Goal: Task Accomplishment & Management: Use online tool/utility

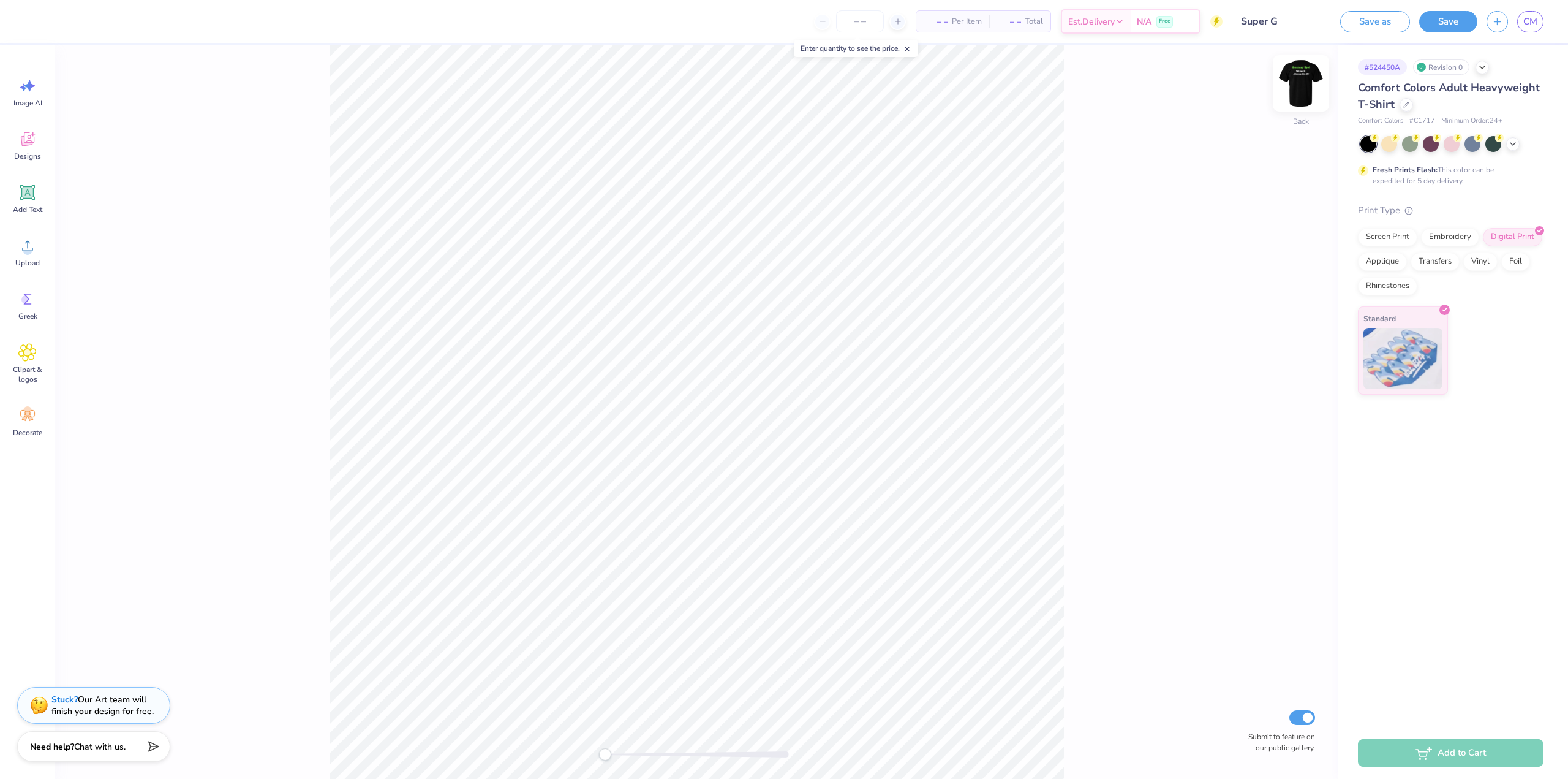
click at [1297, 82] on img at bounding box center [1301, 83] width 49 height 49
click at [10, 256] on div "Upload" at bounding box center [27, 252] width 44 height 46
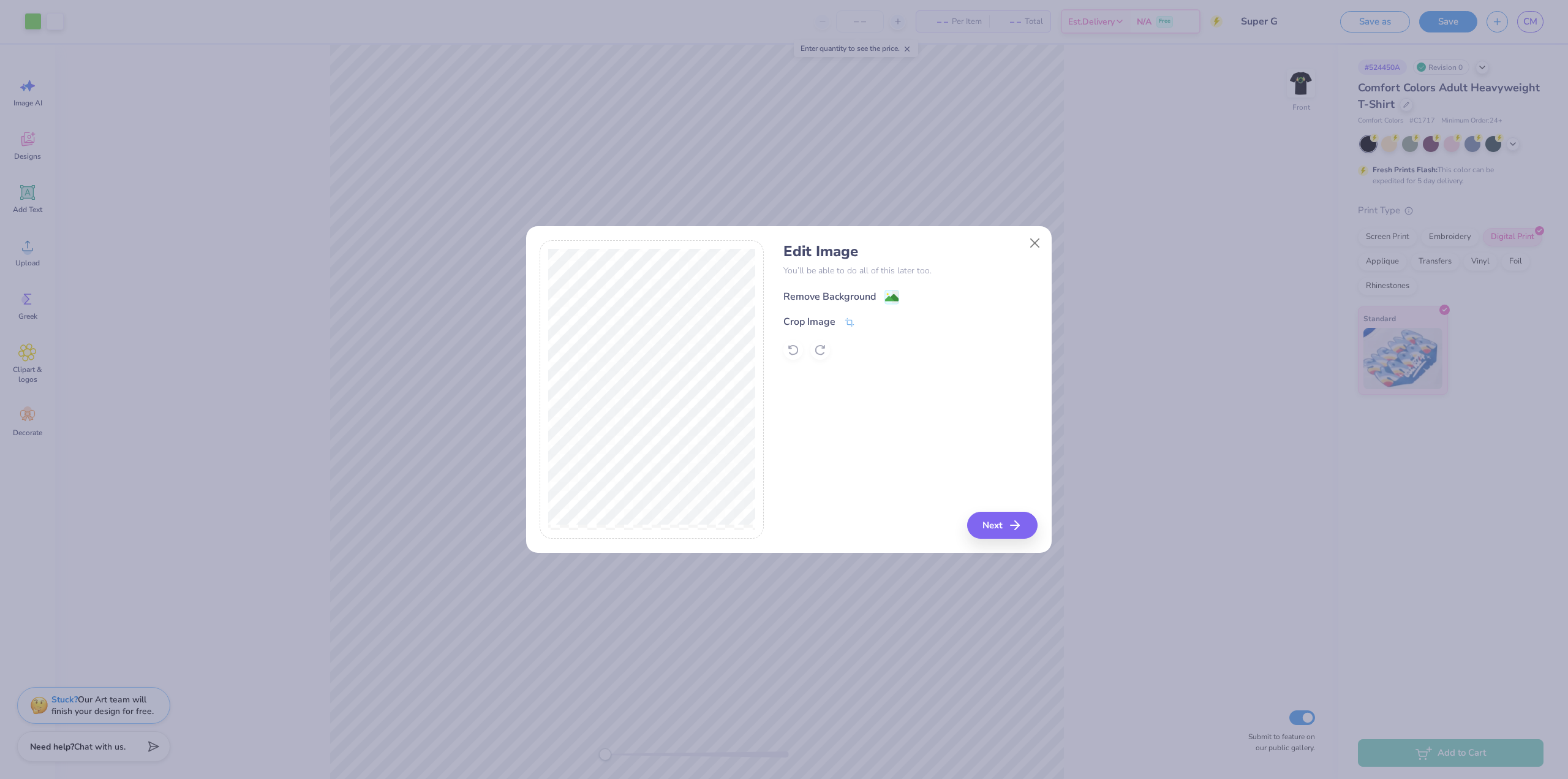
click at [866, 296] on div "Remove Background" at bounding box center [829, 297] width 92 height 15
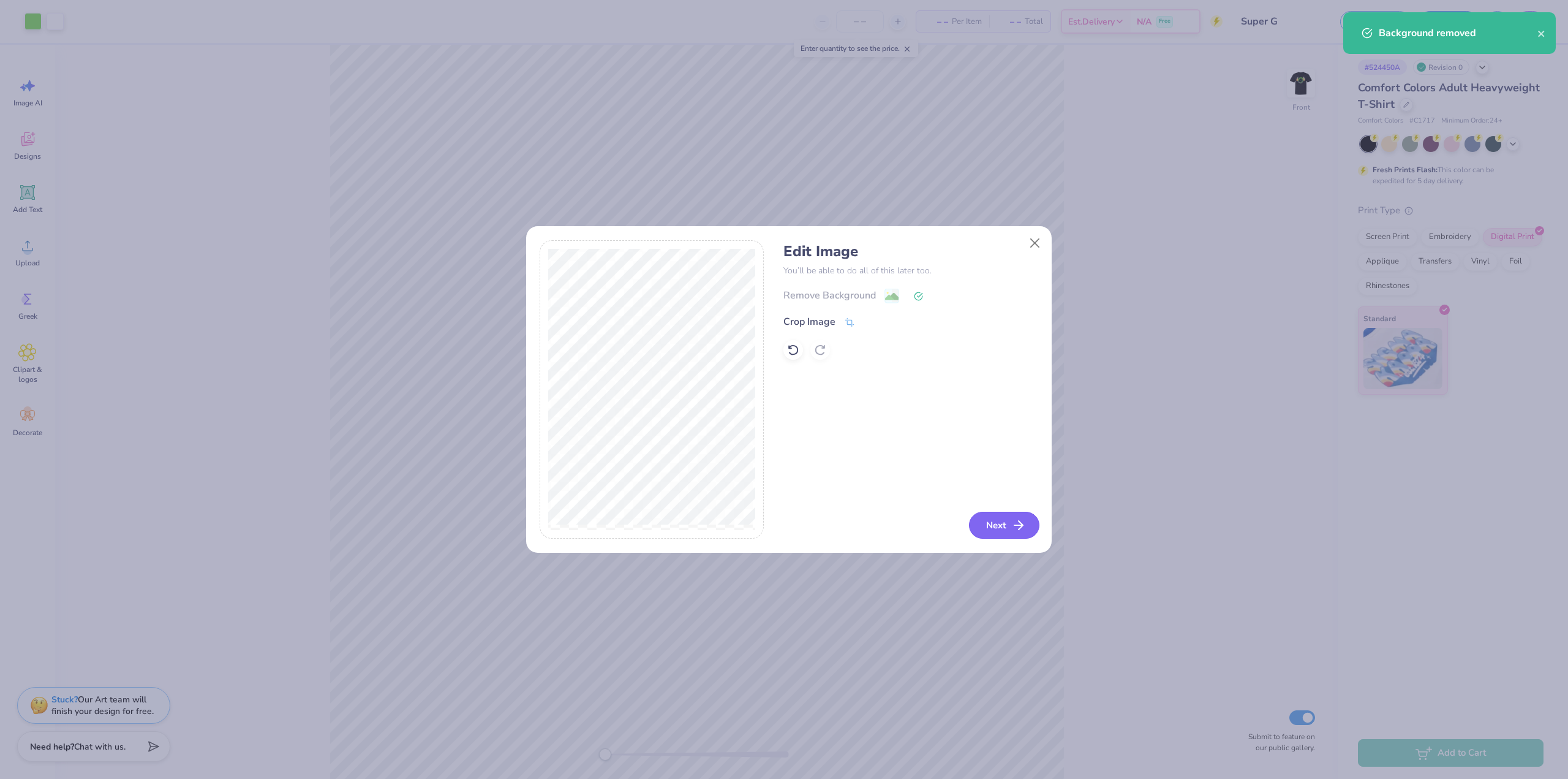
click at [988, 529] on button "Next" at bounding box center [1004, 525] width 70 height 27
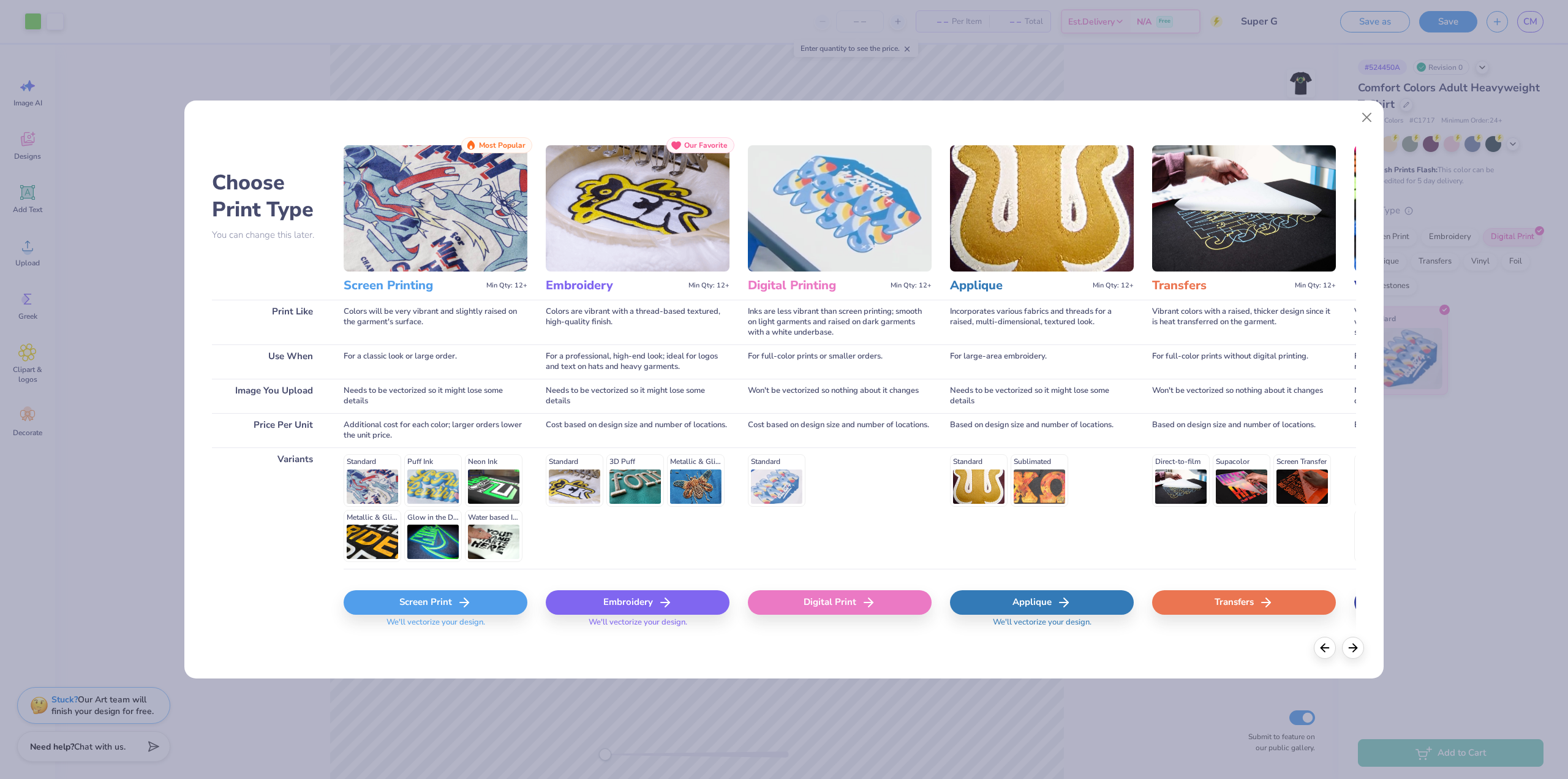
click at [463, 598] on icon at bounding box center [464, 603] width 15 height 15
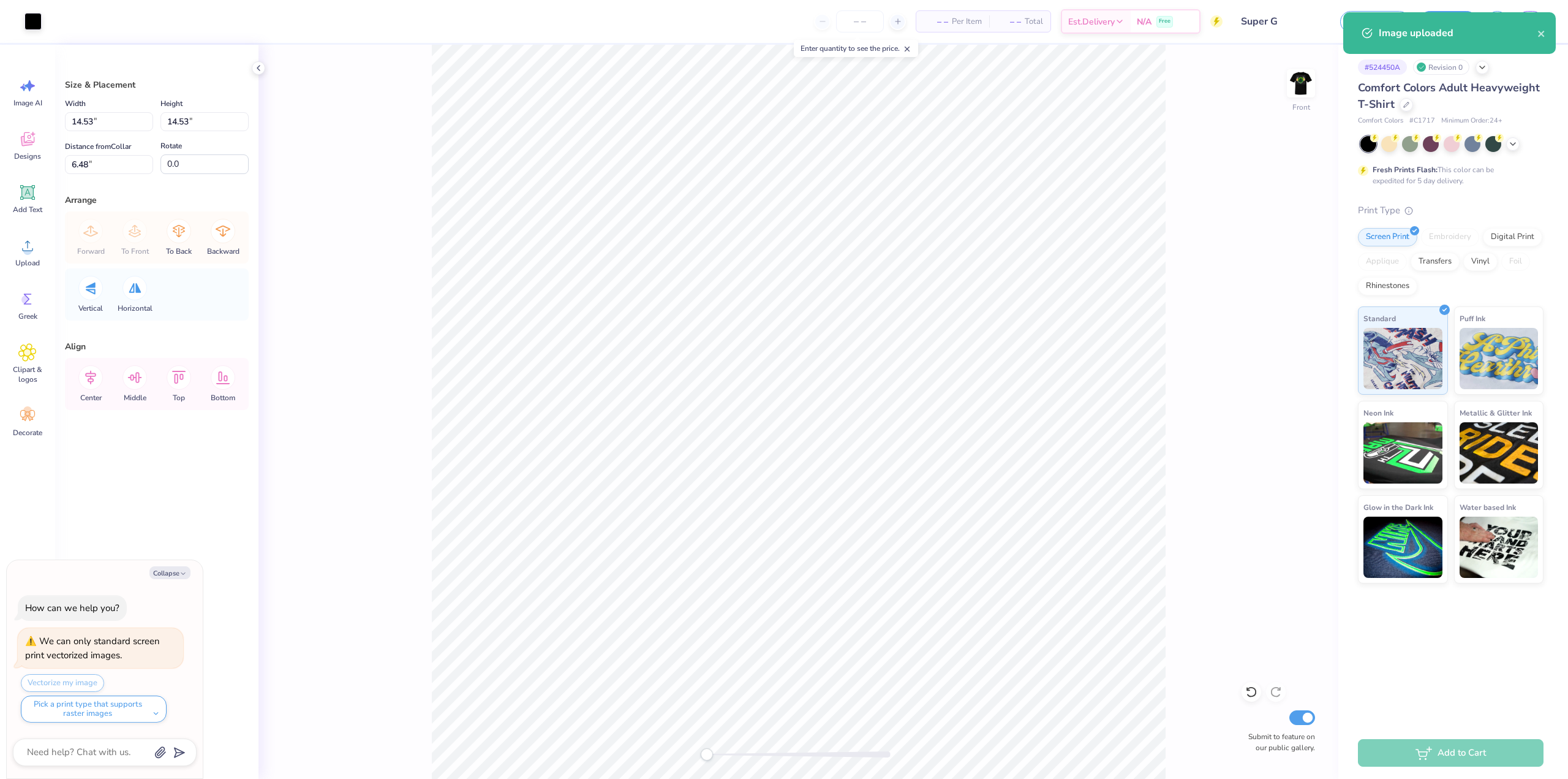
click at [653, 507] on body "Art colors – – Per Item – – Total Est. Delivery N/A Free Design Title Super G S…" at bounding box center [784, 390] width 1568 height 779
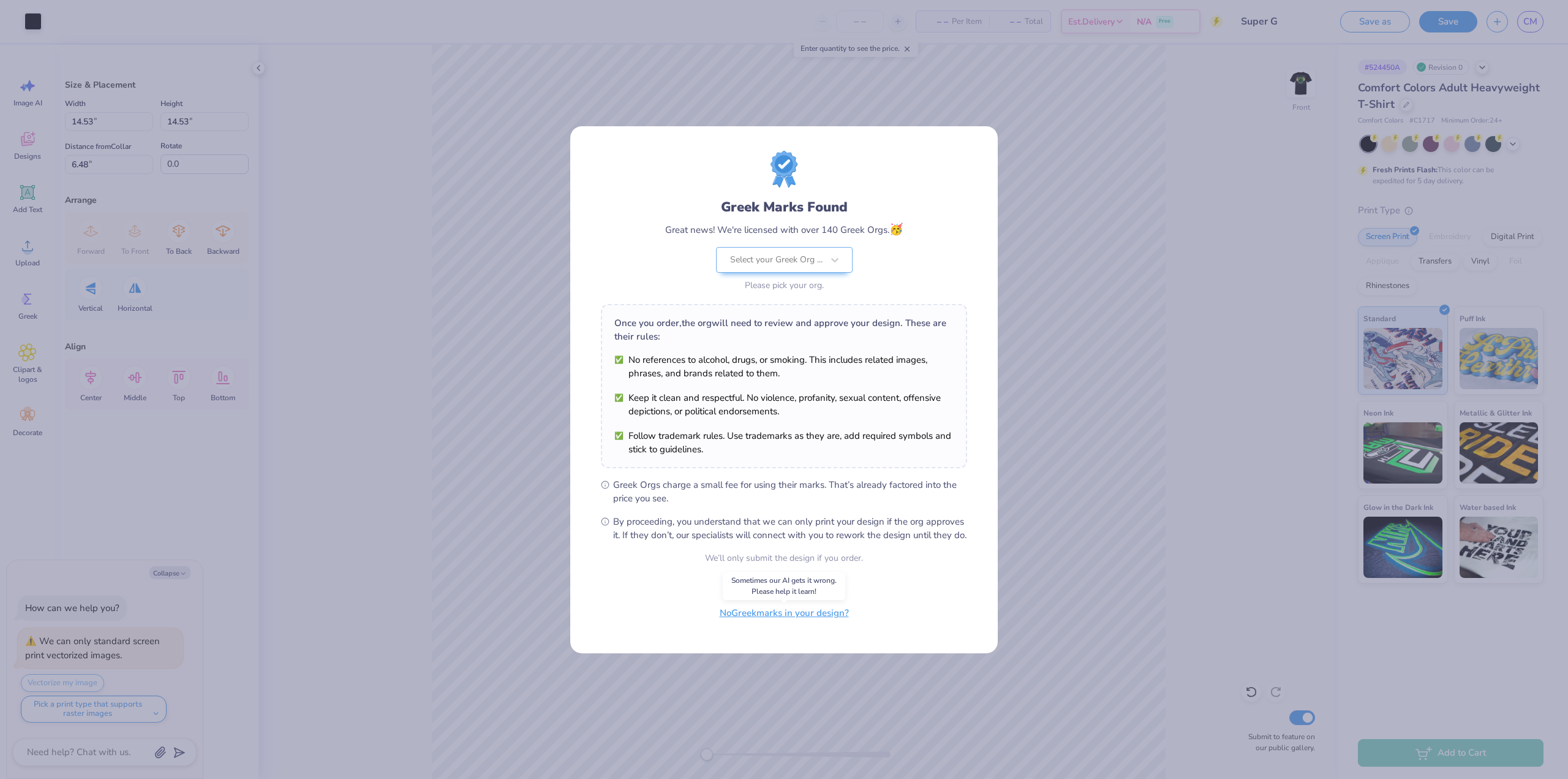
click at [759, 616] on button "No Greek marks in your design?" at bounding box center [784, 613] width 150 height 25
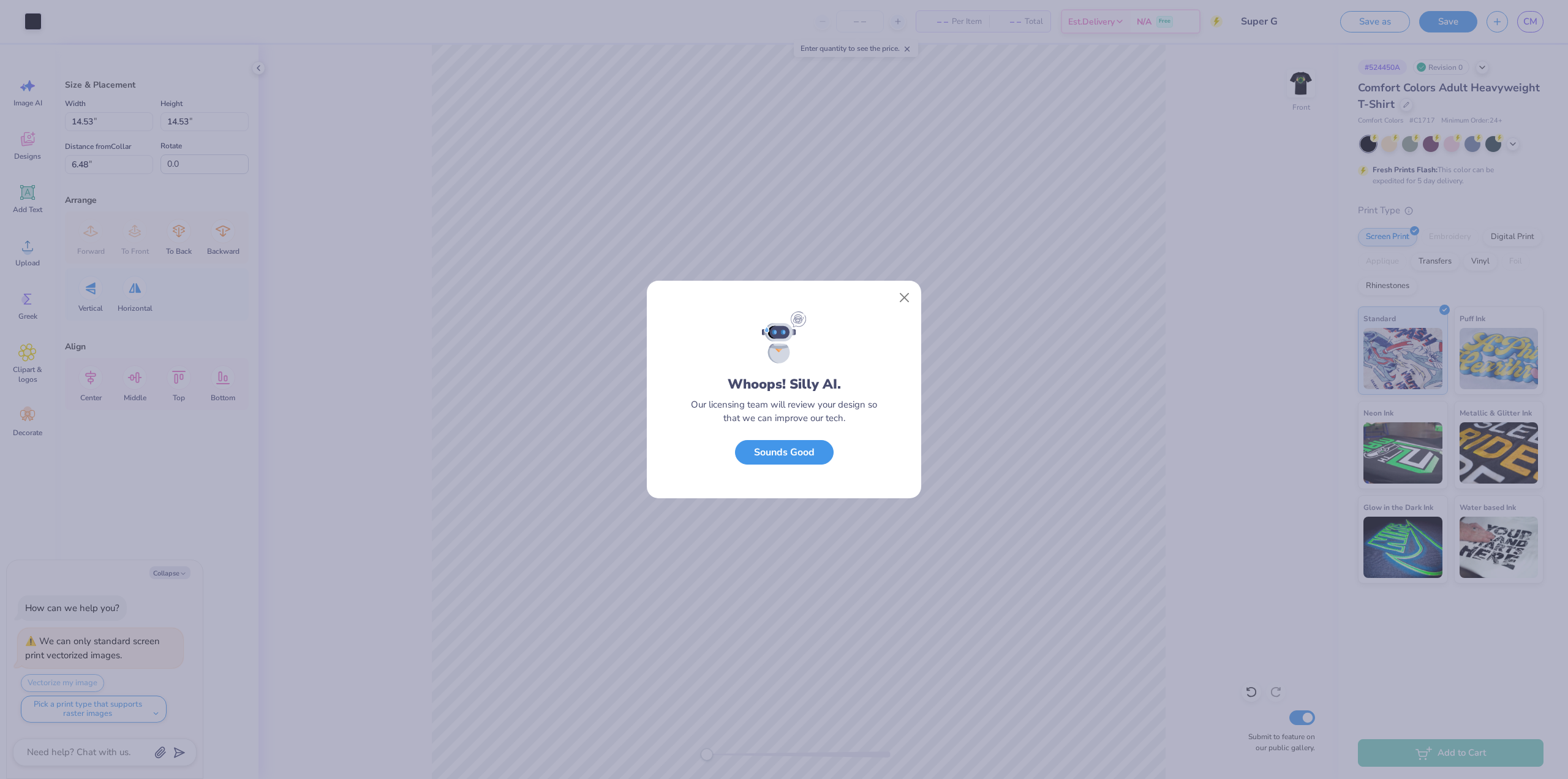
click at [786, 453] on button "Sounds Good" at bounding box center [784, 452] width 99 height 25
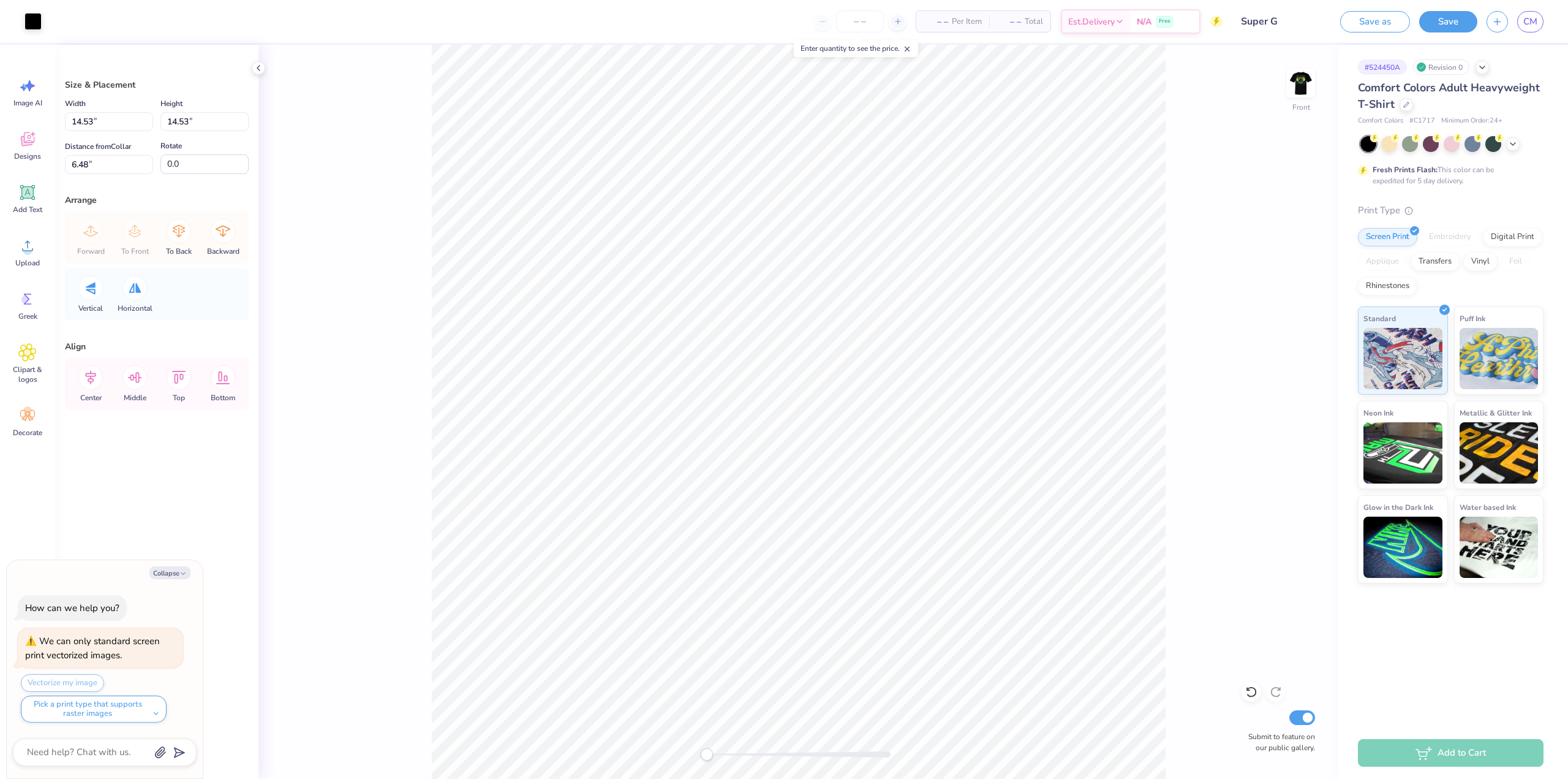
type textarea "x"
type input "8.80"
type input "12.22"
click at [1199, 545] on div "Front Submit to feature on our public gallery." at bounding box center [798, 412] width 1080 height 734
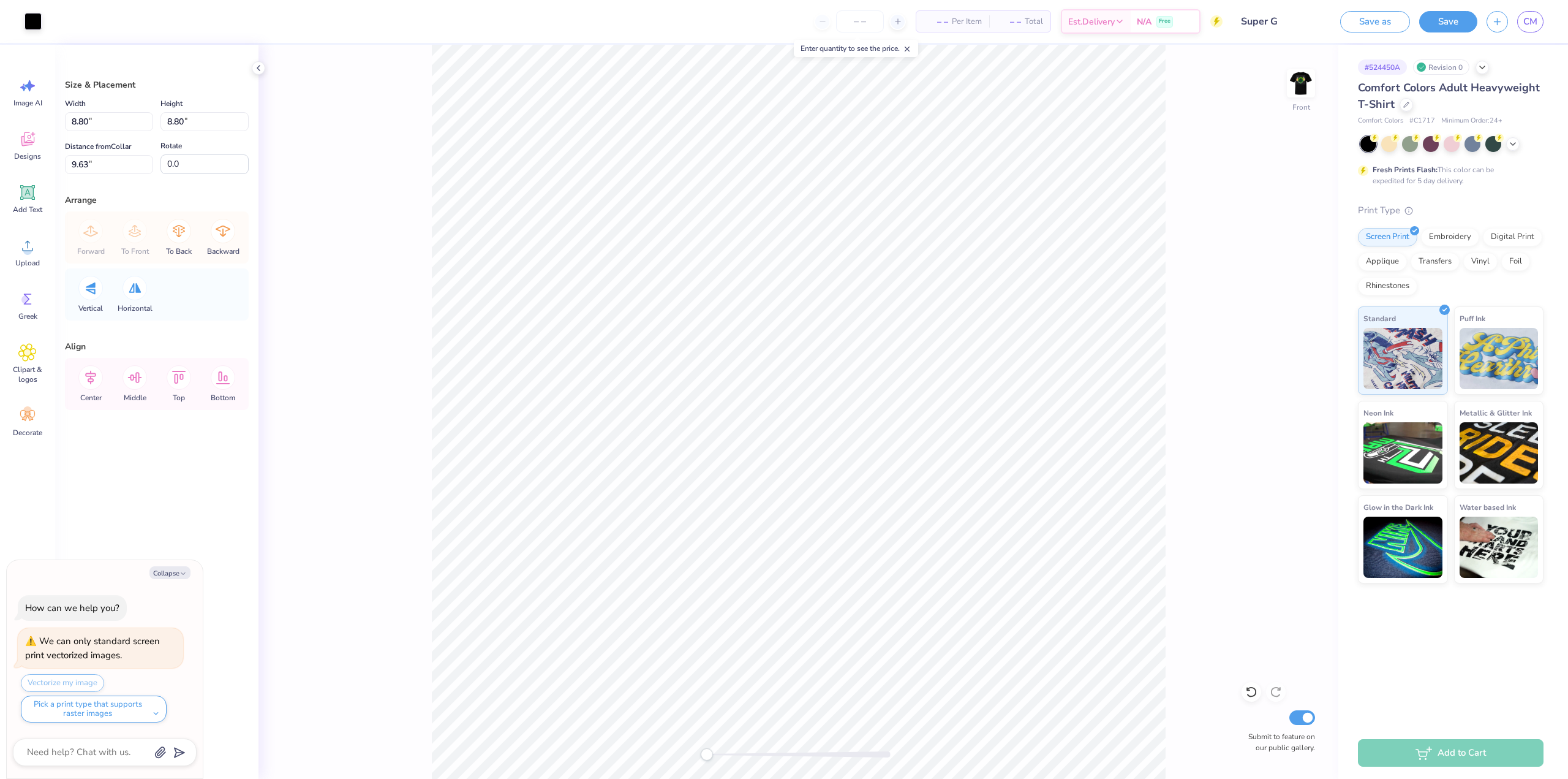
type textarea "x"
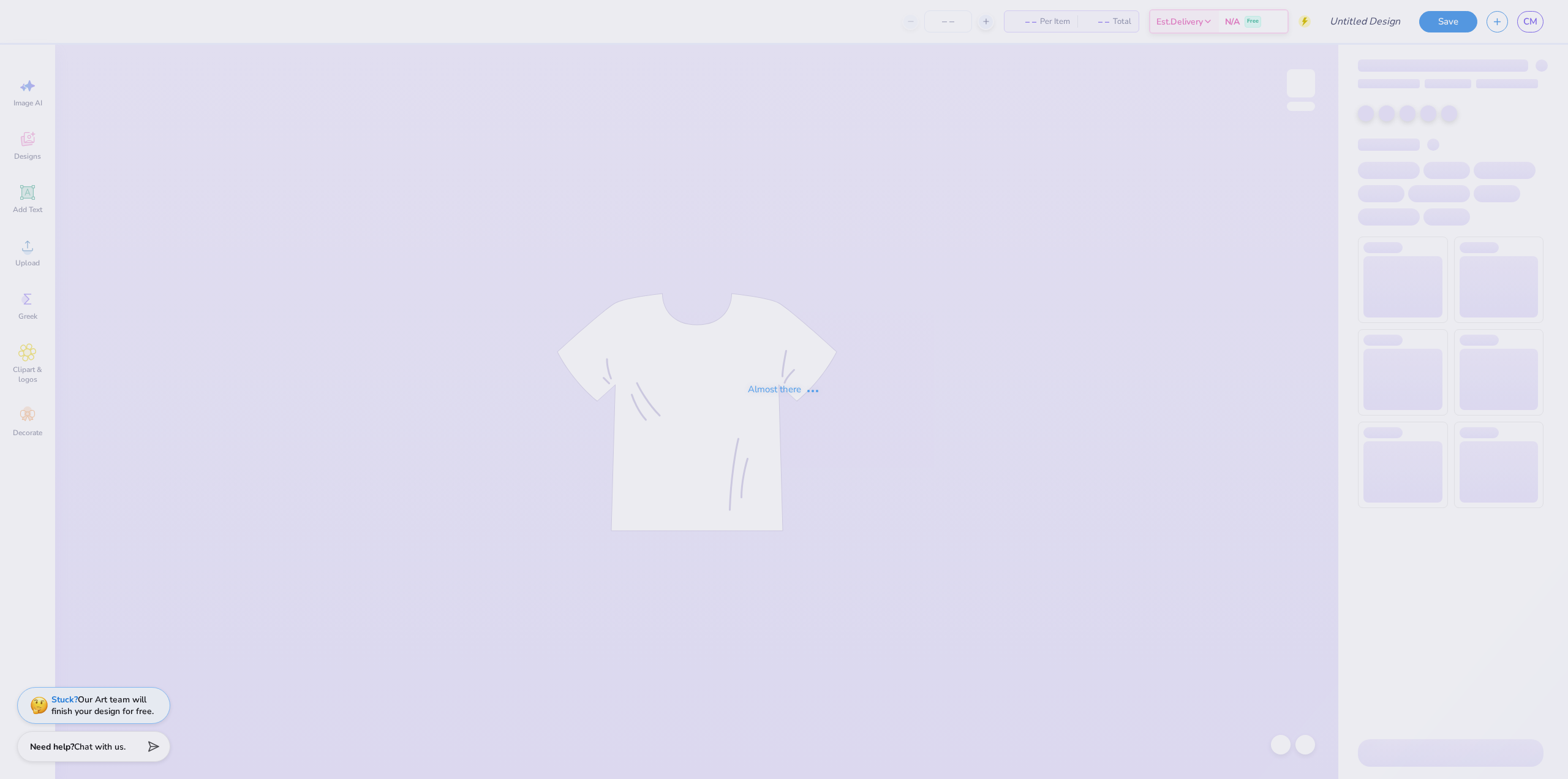
type input "Super G"
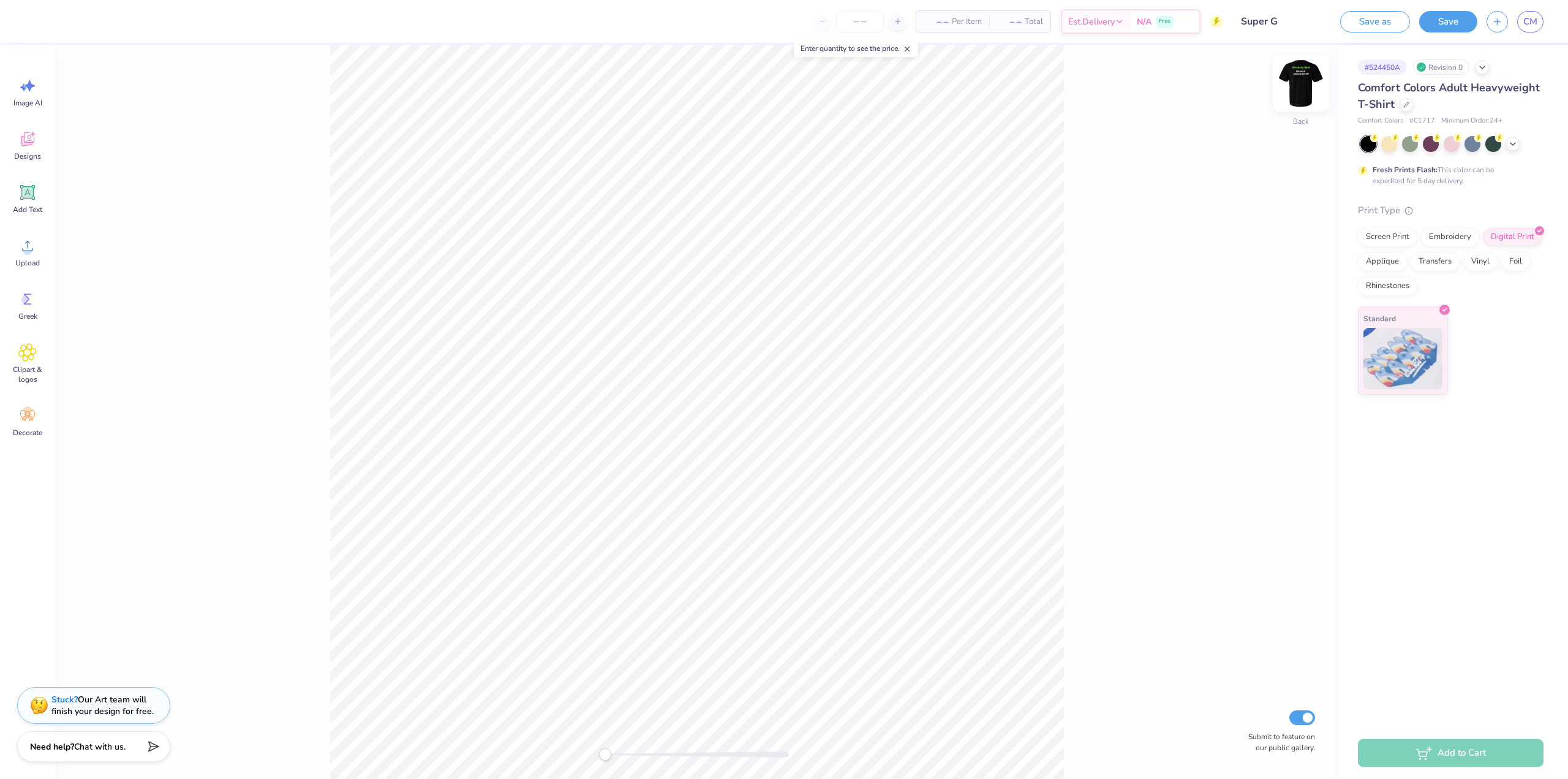
click at [1299, 87] on img at bounding box center [1301, 83] width 49 height 49
click at [36, 263] on span "Upload" at bounding box center [28, 263] width 24 height 10
click at [24, 257] on div "Upload" at bounding box center [27, 252] width 44 height 46
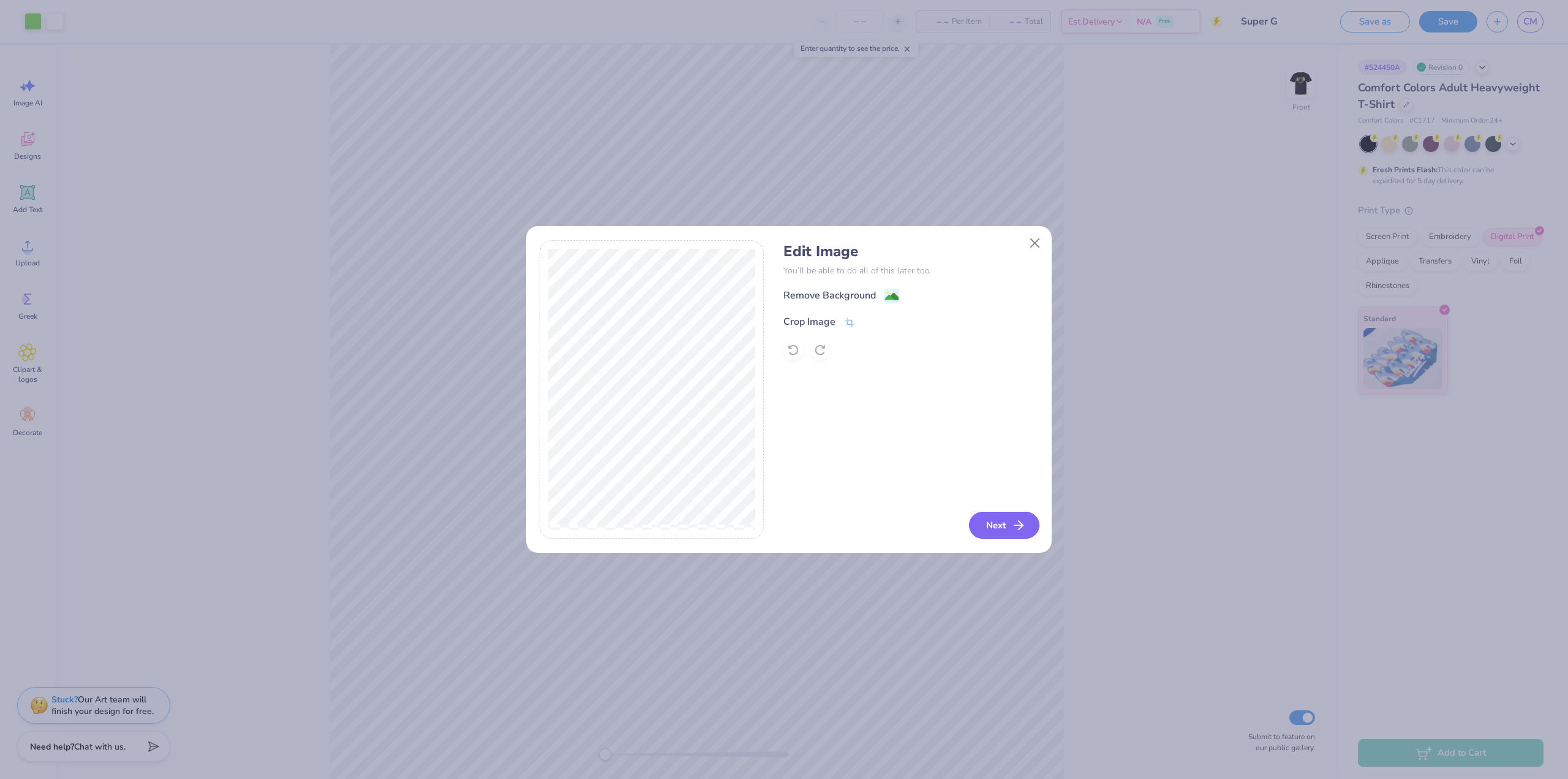
click at [997, 522] on button "Next" at bounding box center [1004, 525] width 70 height 27
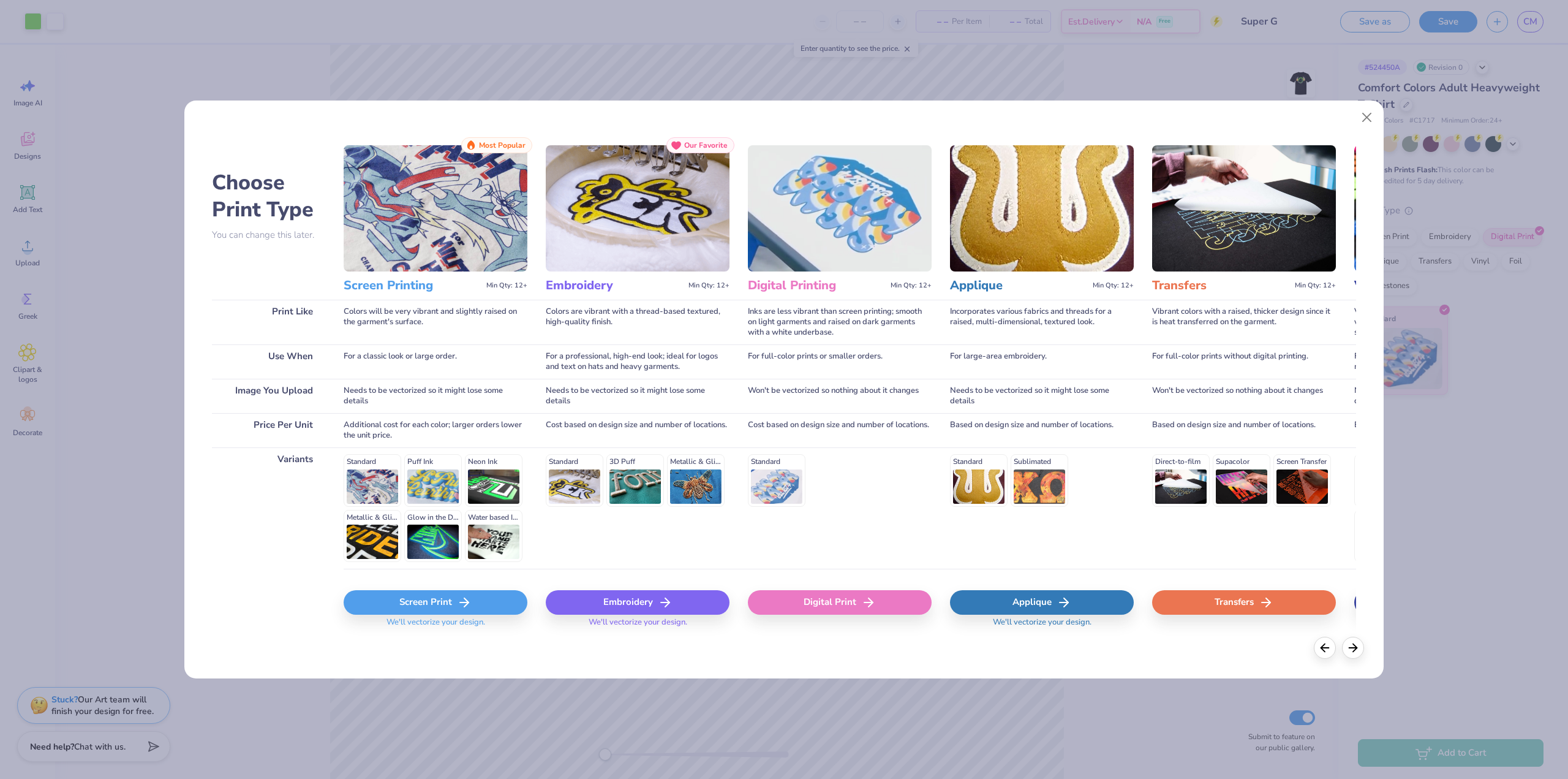
click at [861, 608] on icon at bounding box center [868, 603] width 15 height 15
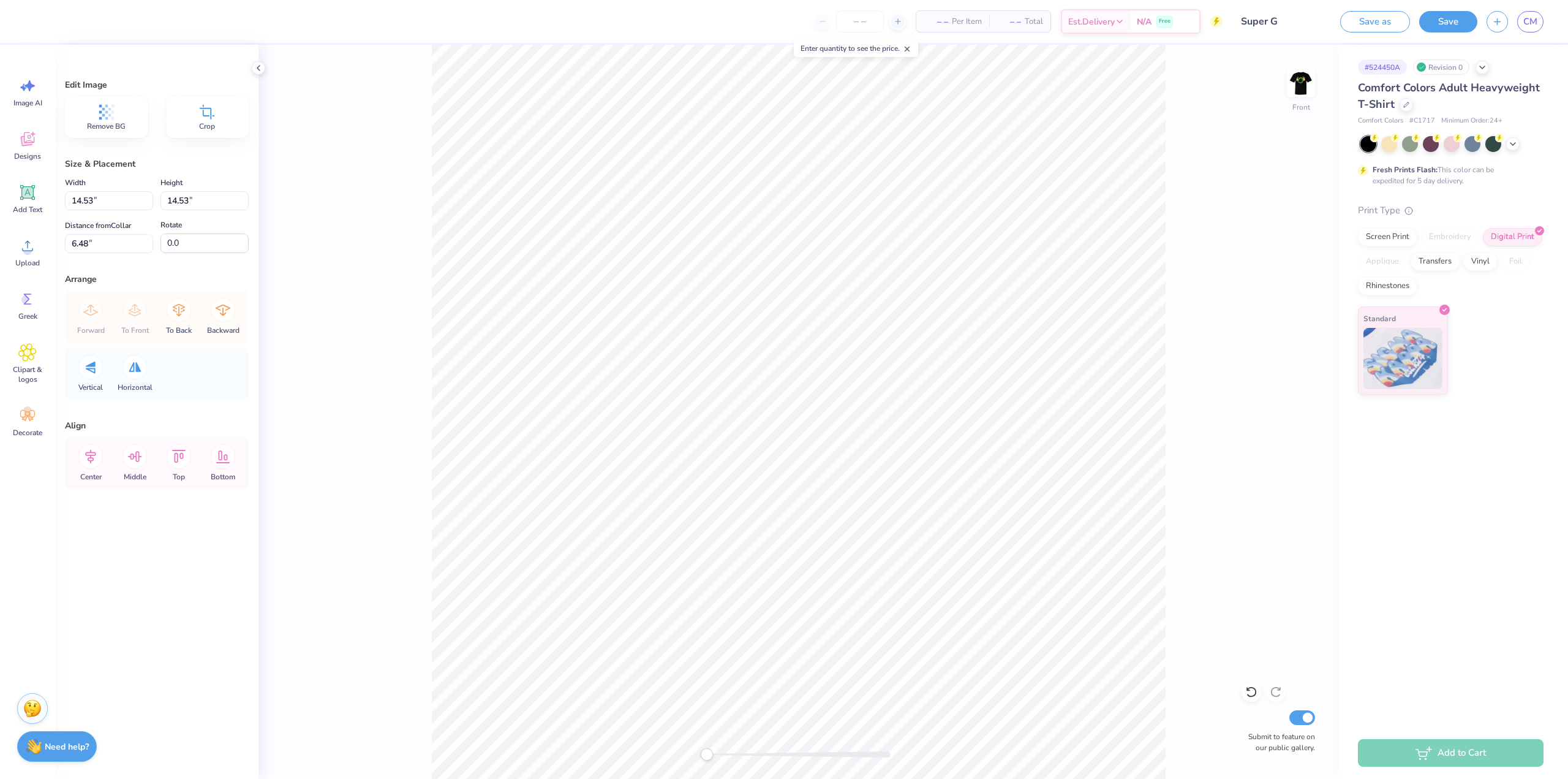
type input "6.48"
type input "14.54"
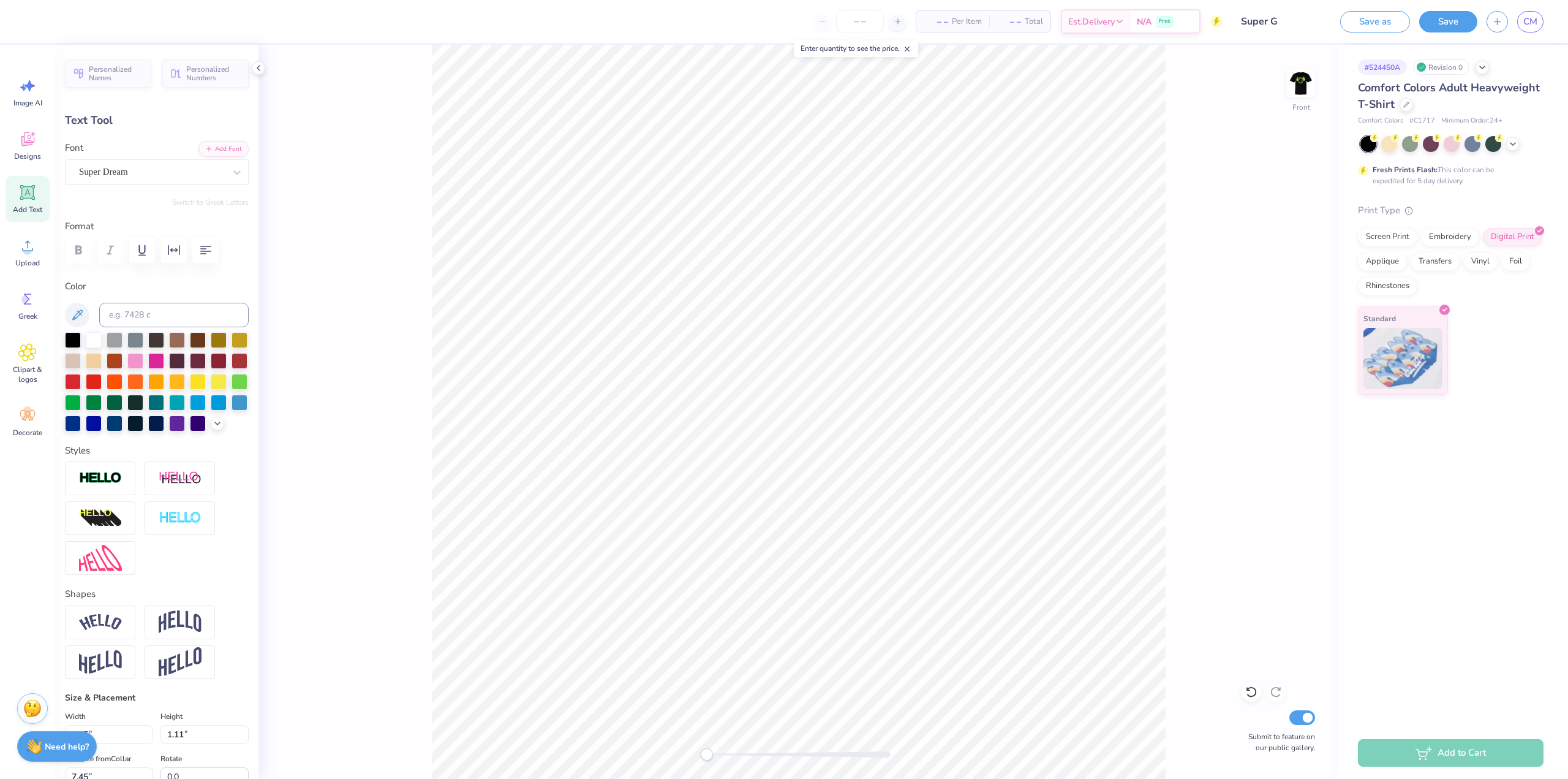
type input "5.93"
type input "0.80"
type input "5.89"
type input "11.30"
type input "1.57"
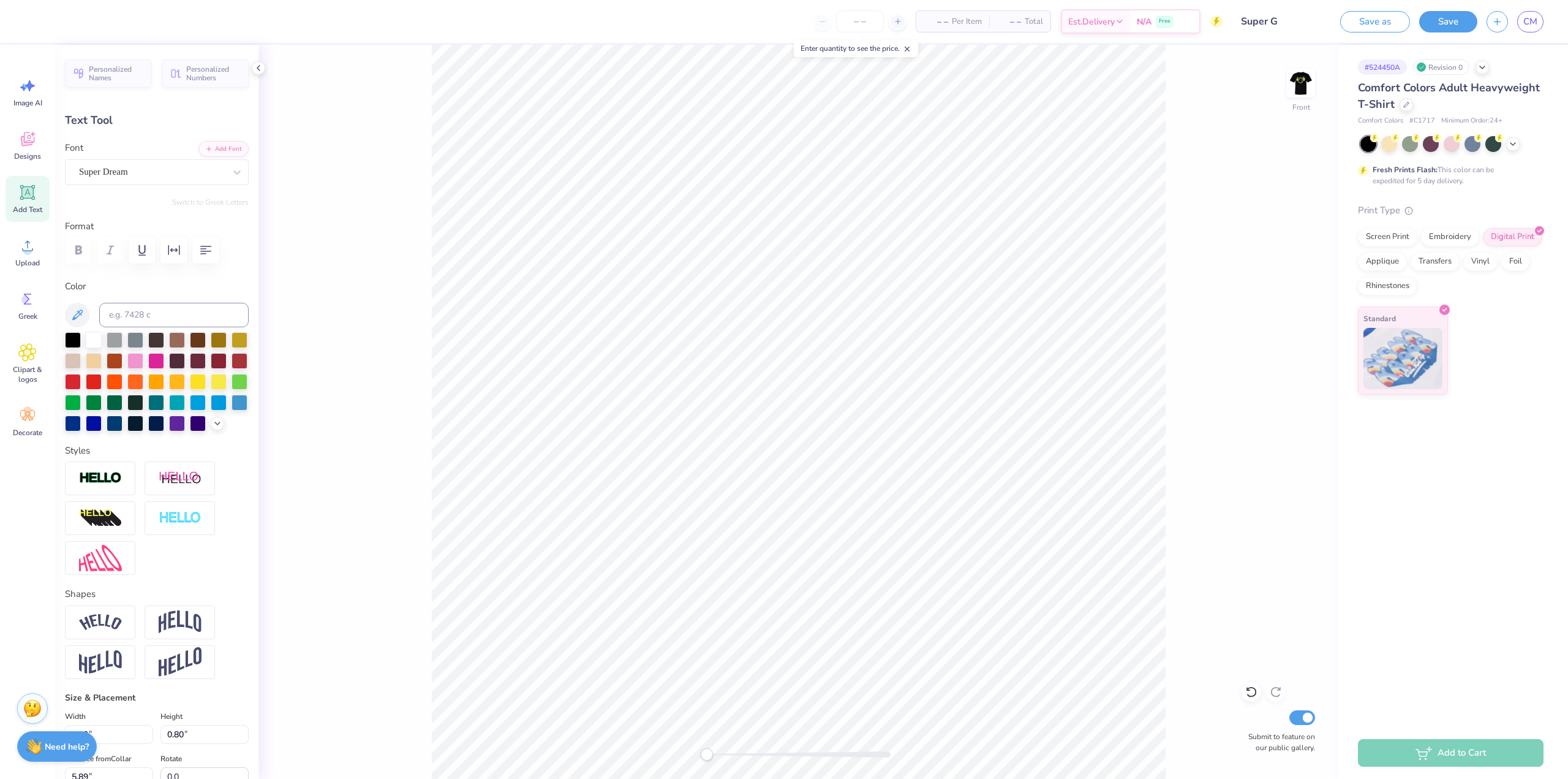
type input "3.84"
click at [1170, 259] on div "Front Submit to feature on our public gallery." at bounding box center [798, 412] width 1080 height 734
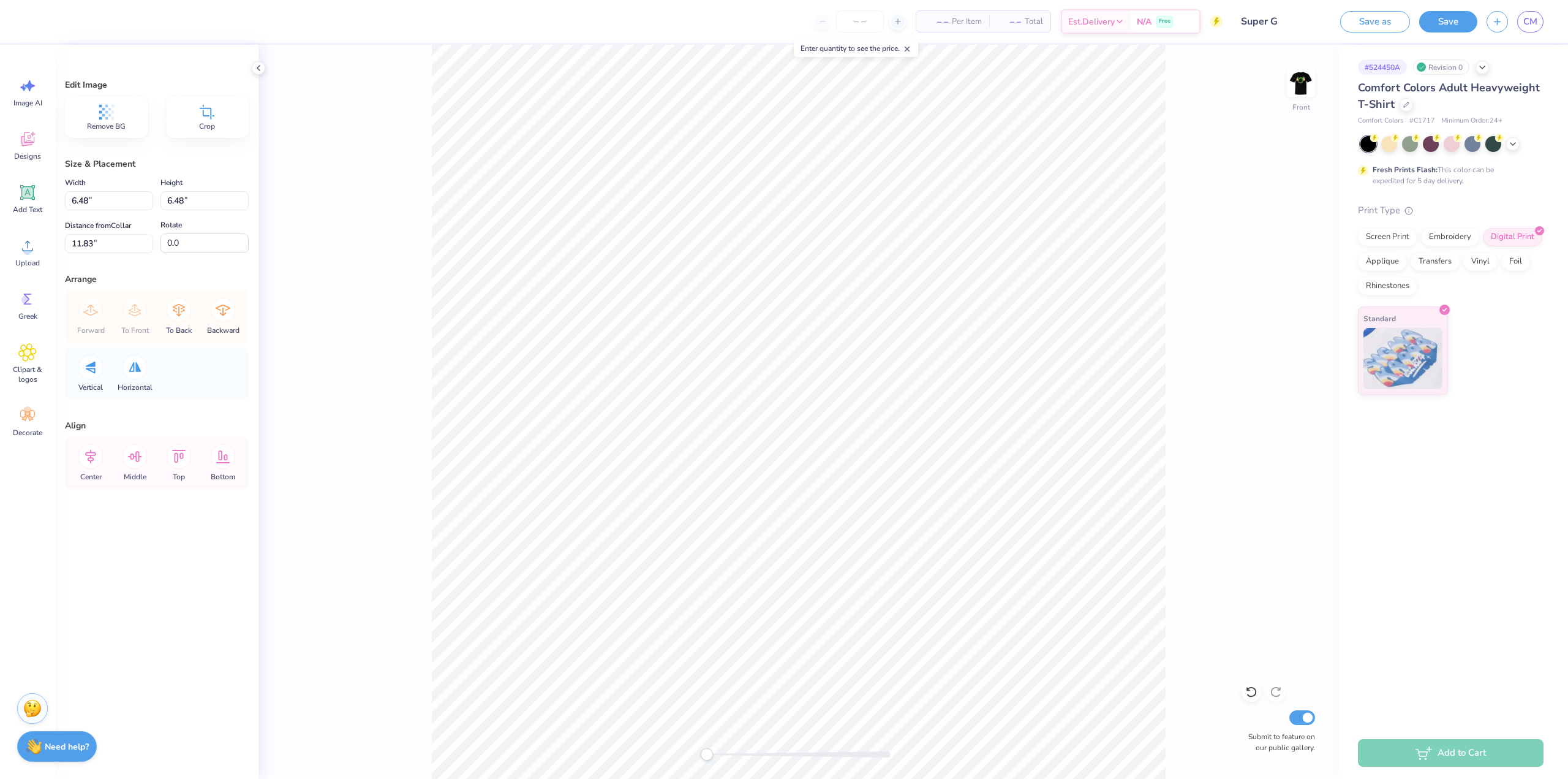
type input "5.48"
type input "12.82"
click at [1466, 17] on button "Save" at bounding box center [1449, 20] width 58 height 22
click at [1304, 78] on img at bounding box center [1301, 83] width 49 height 49
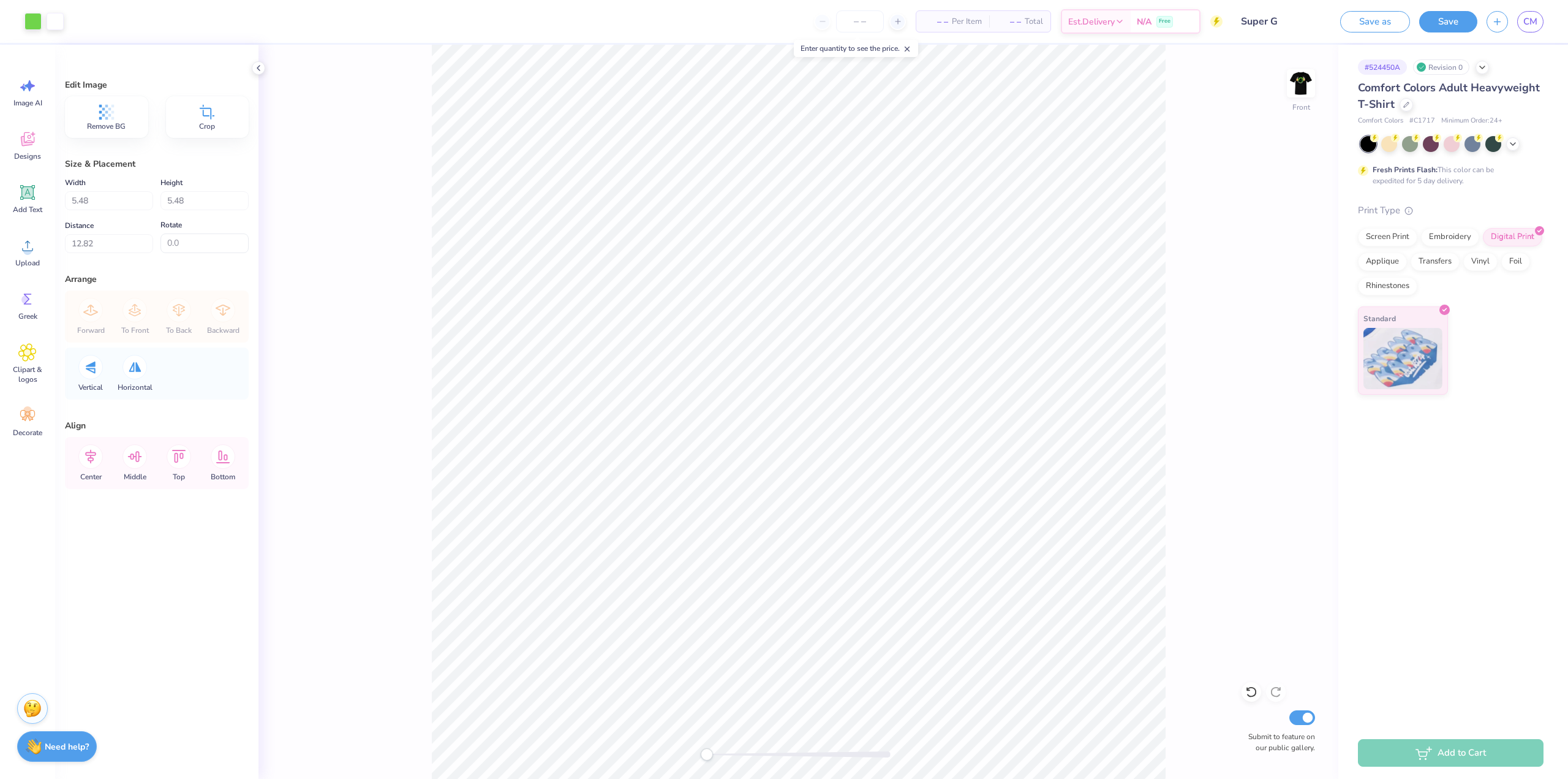
click at [1298, 82] on img at bounding box center [1301, 83] width 24 height 24
click at [1308, 85] on img at bounding box center [1301, 83] width 49 height 49
